Goal: Information Seeking & Learning: Learn about a topic

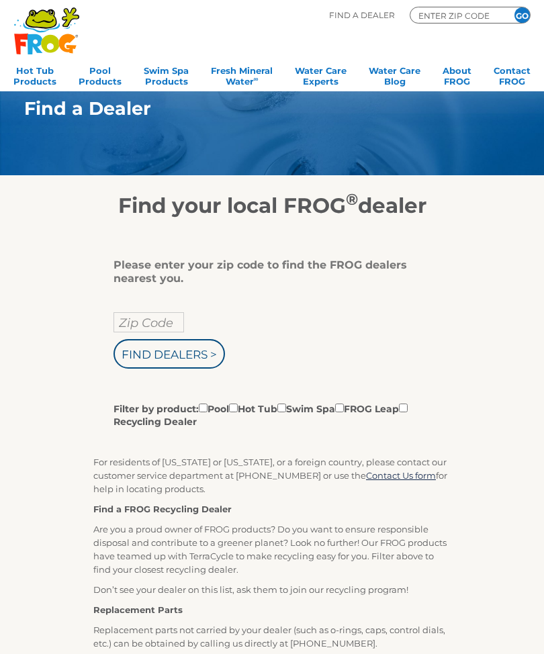
click at [168, 325] on input "Zip Code" at bounding box center [149, 322] width 71 height 20
type input "Zip Code"
click at [171, 308] on div "Please enter your zip code to find the FROG dealers nearest you. Find Dealers >…" at bounding box center [267, 344] width 307 height 170
type input "Zip Code"
click at [184, 355] on input "Find Dealers >" at bounding box center [170, 354] width 112 height 30
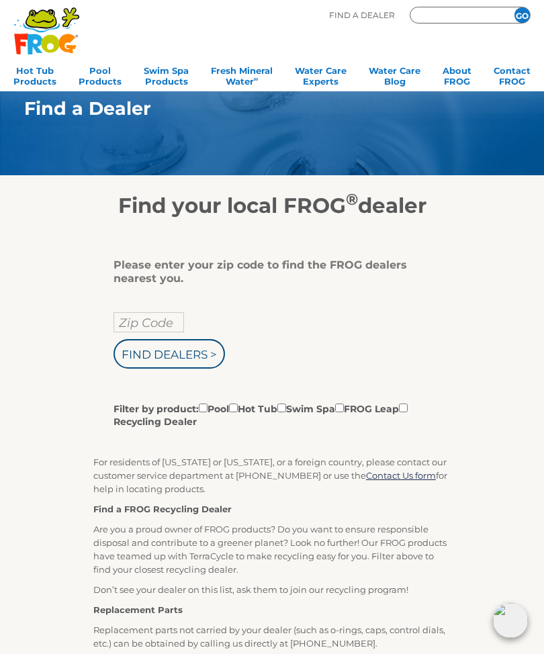
click at [171, 324] on input "Zip Code" at bounding box center [149, 322] width 71 height 20
type input "ENTER ZIP CODE"
type input "46545"
click at [265, 406] on label "Filter by product: Pool Hot Tub Swim Spa FROG Leap Recycling Dealer" at bounding box center [267, 415] width 307 height 28
click at [208, 406] on input "Filter by product: Pool Hot Tub Swim Spa FROG Leap Recycling Dealer" at bounding box center [203, 408] width 9 height 9
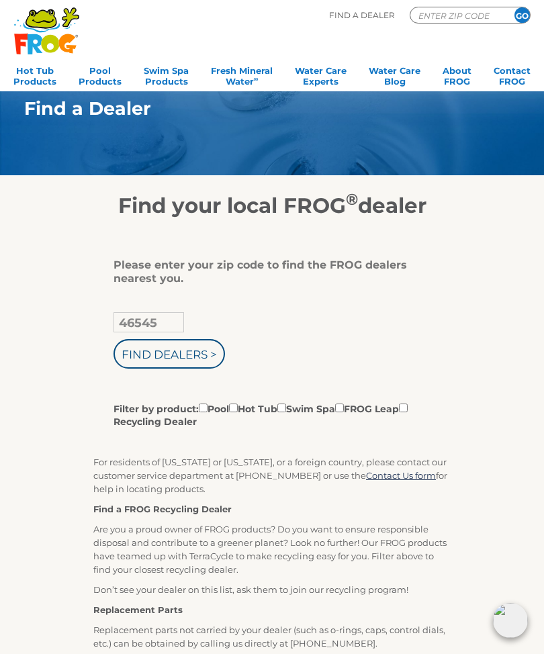
checkbox input "true"
click at [238, 408] on input "Filter by product: Pool Hot Tub Swim Spa FROG Leap Recycling Dealer" at bounding box center [233, 408] width 9 height 9
checkbox input "true"
click at [208, 408] on input "Filter by product: Pool Hot Tub Swim Spa FROG Leap Recycling Dealer" at bounding box center [203, 408] width 9 height 9
checkbox input "false"
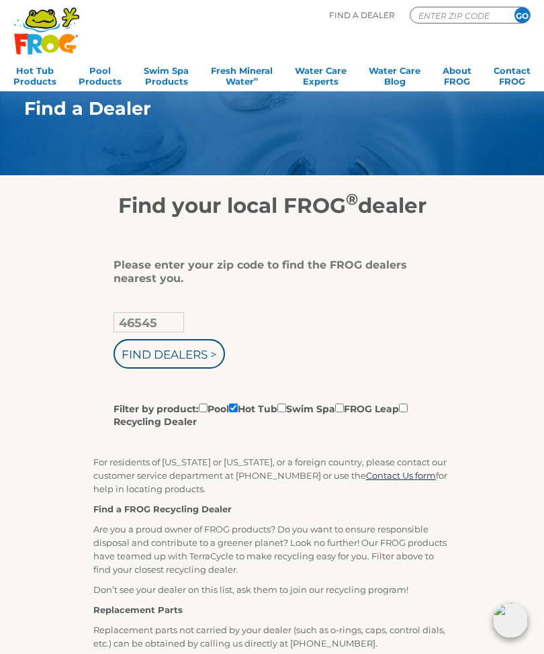
click at [202, 357] on input "Find Dealers >" at bounding box center [170, 354] width 112 height 30
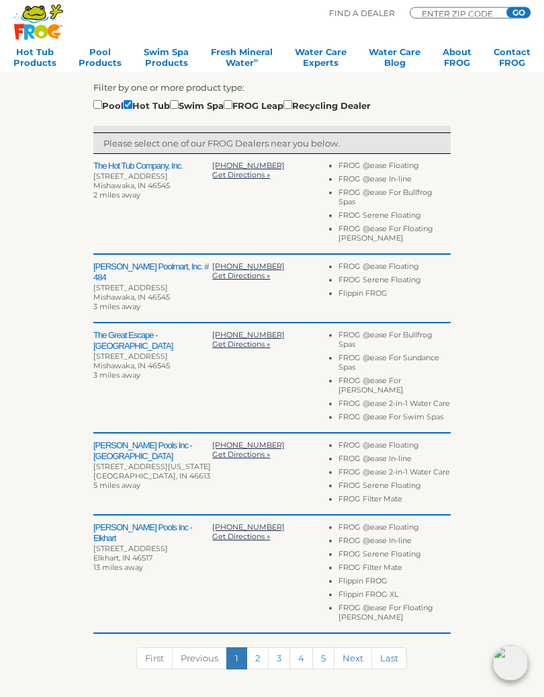
scroll to position [350, 0]
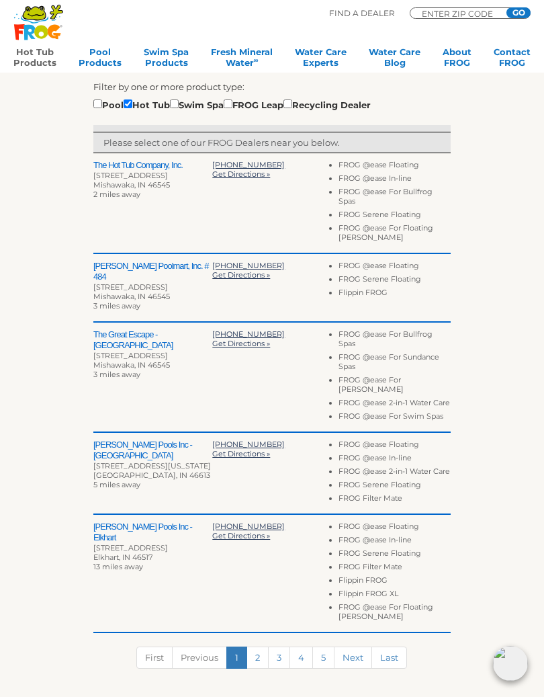
click at [36, 55] on link "Hot Tub Products" at bounding box center [34, 59] width 43 height 27
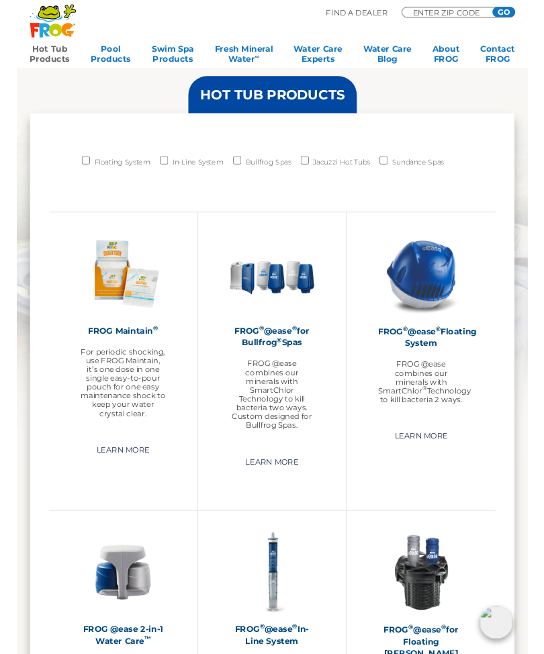
scroll to position [874, 0]
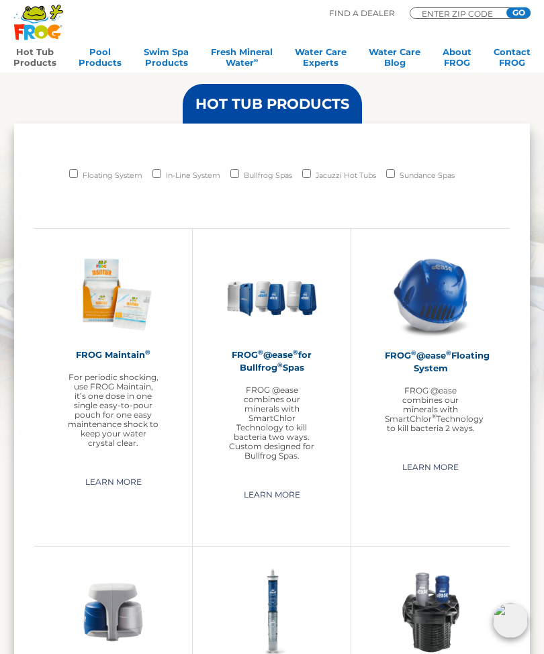
click at [459, 360] on h2 "FROG ® @ease ® Floating System" at bounding box center [430, 362] width 91 height 26
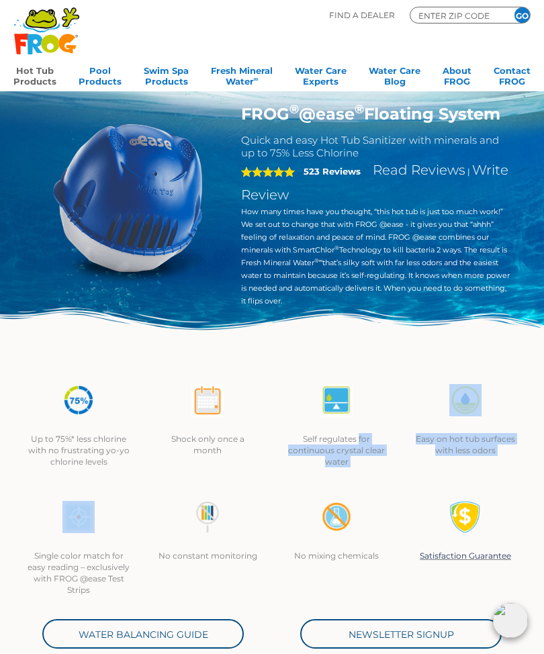
click at [163, 214] on img at bounding box center [127, 197] width 187 height 187
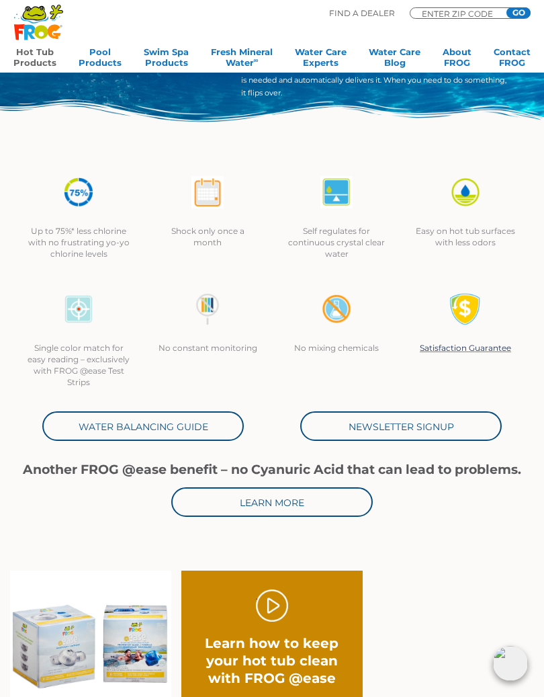
scroll to position [231, 0]
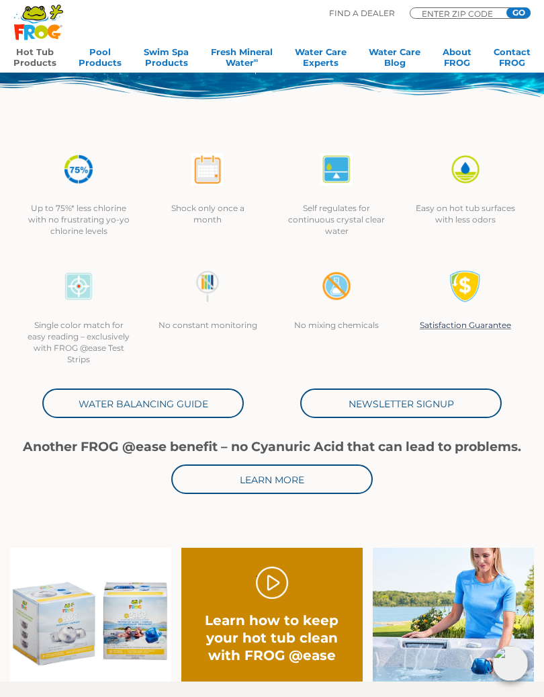
click at [248, 485] on link "Learn More" at bounding box center [272, 479] width 202 height 30
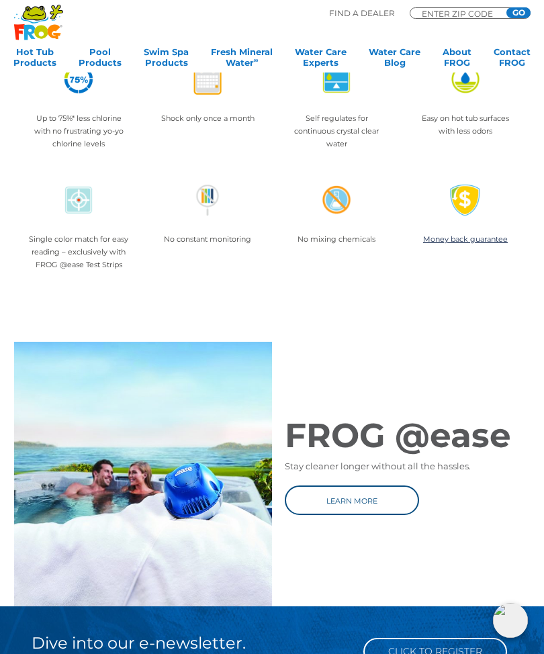
scroll to position [958, 0]
